Goal: Navigation & Orientation: Find specific page/section

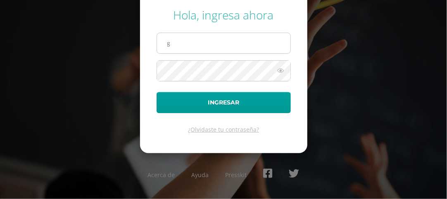
type input "[DOMAIN_NAME][EMAIL_ADDRESS][DOMAIN_NAME]"
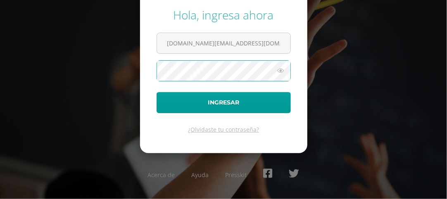
click at [157, 92] on button "Ingresar" at bounding box center [224, 102] width 134 height 21
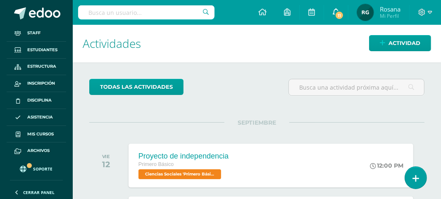
click at [336, 12] on span "11" at bounding box center [339, 15] width 9 height 9
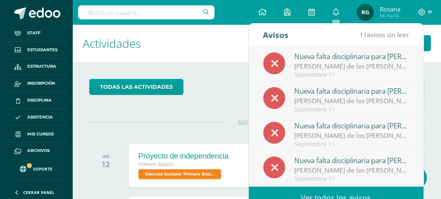
click at [313, 195] on link "Ver todos los avisos" at bounding box center [336, 198] width 175 height 23
